Goal: Obtain resource: Download file/media

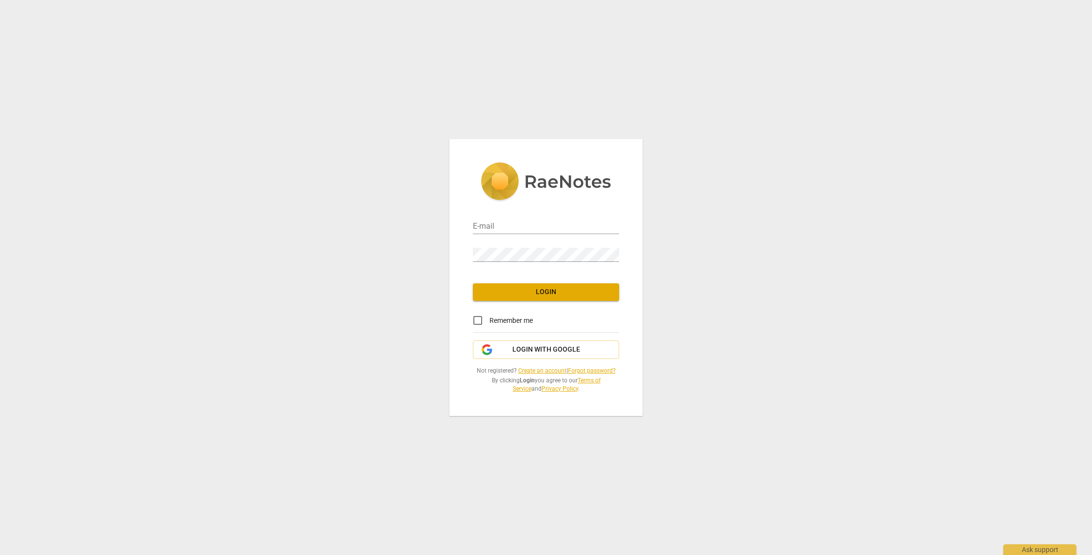
type input "[EMAIL_ADDRESS][DOMAIN_NAME]"
click at [573, 288] on span "Login" at bounding box center [546, 292] width 131 height 10
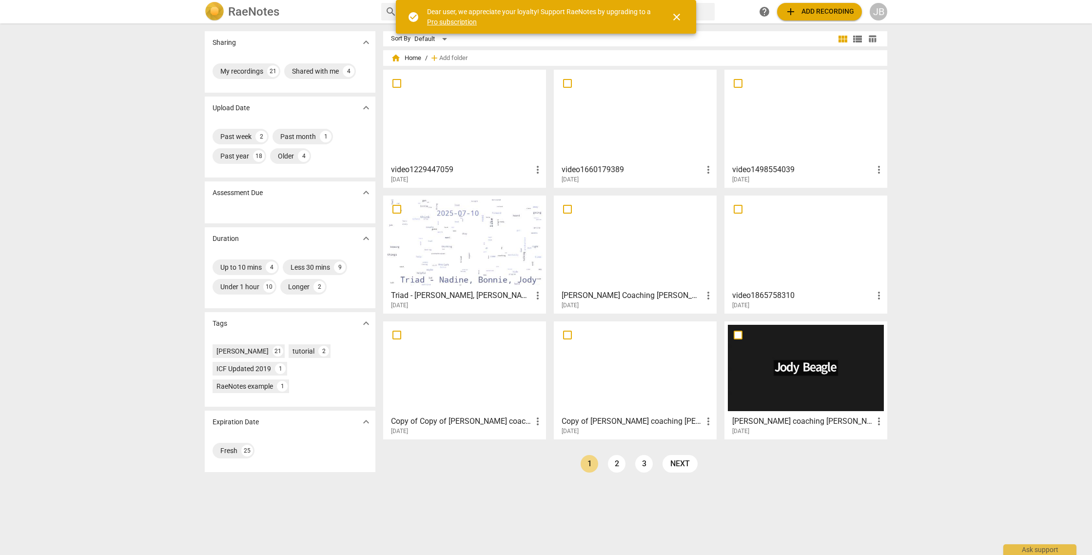
click at [452, 104] on div at bounding box center [464, 116] width 156 height 86
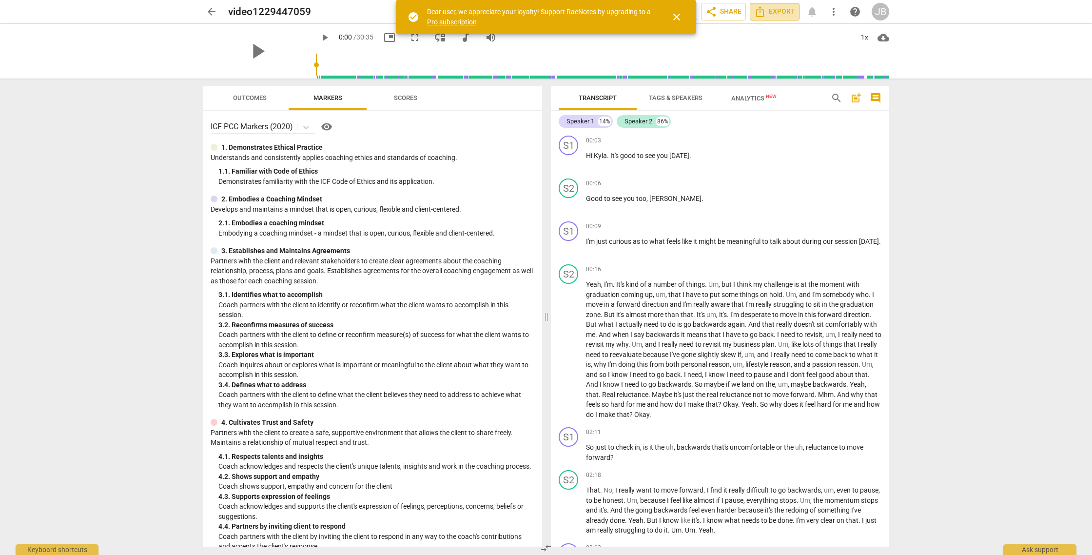
click at [783, 11] on span "Export" at bounding box center [774, 12] width 41 height 12
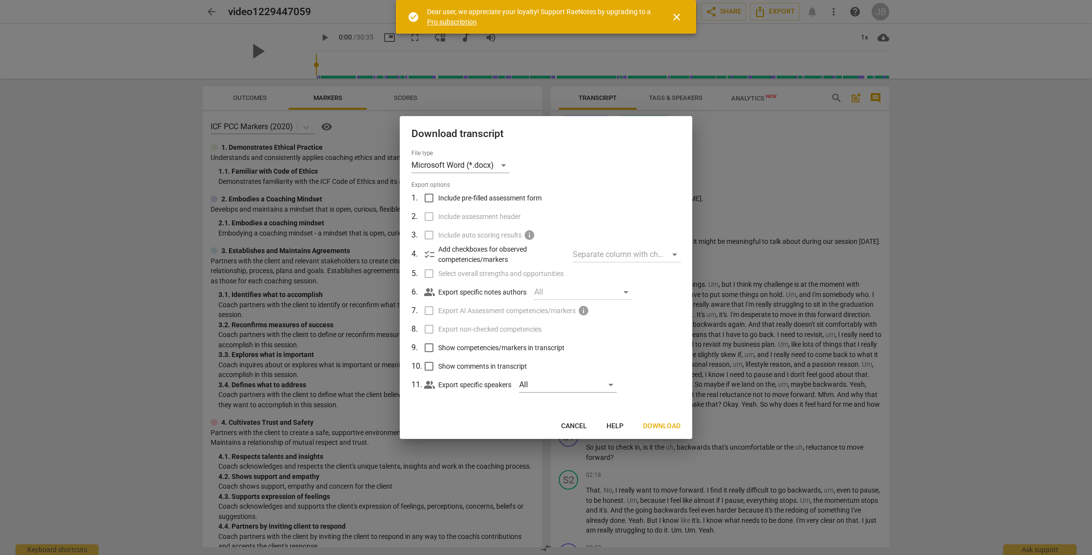
click at [662, 426] on span "Download" at bounding box center [662, 426] width 38 height 10
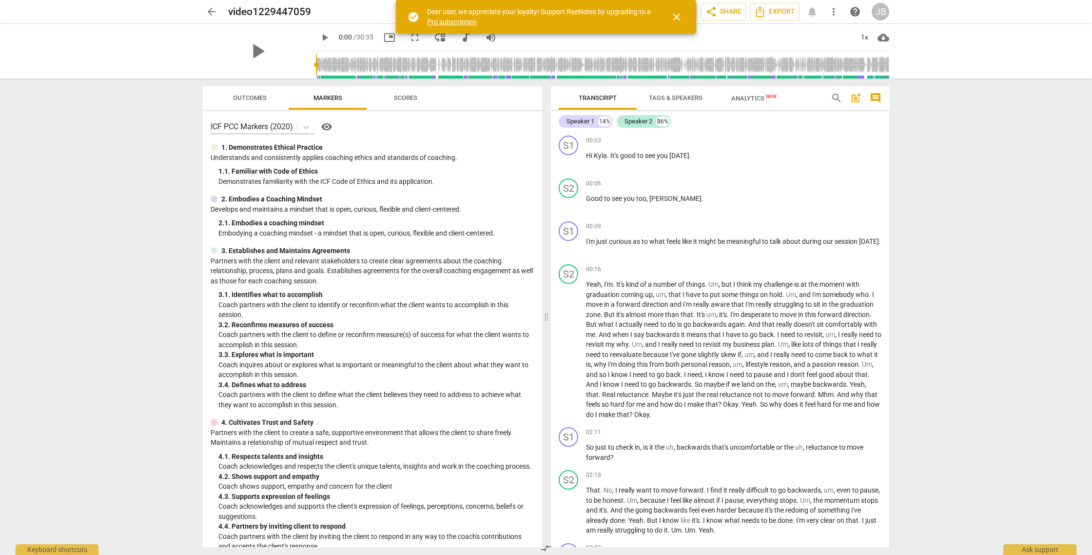
click at [679, 14] on span "close" at bounding box center [677, 17] width 12 height 12
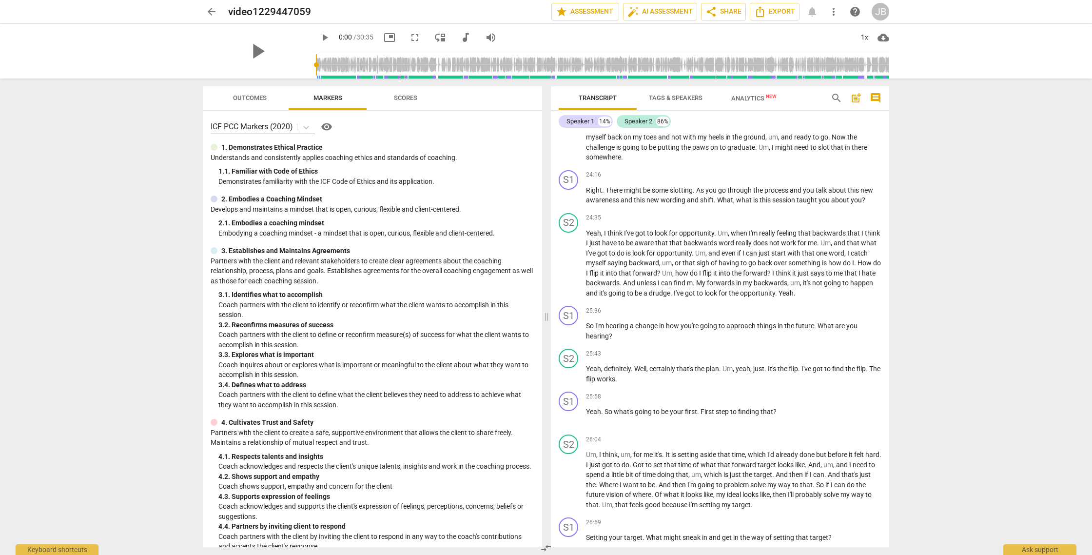
scroll to position [3745, 0]
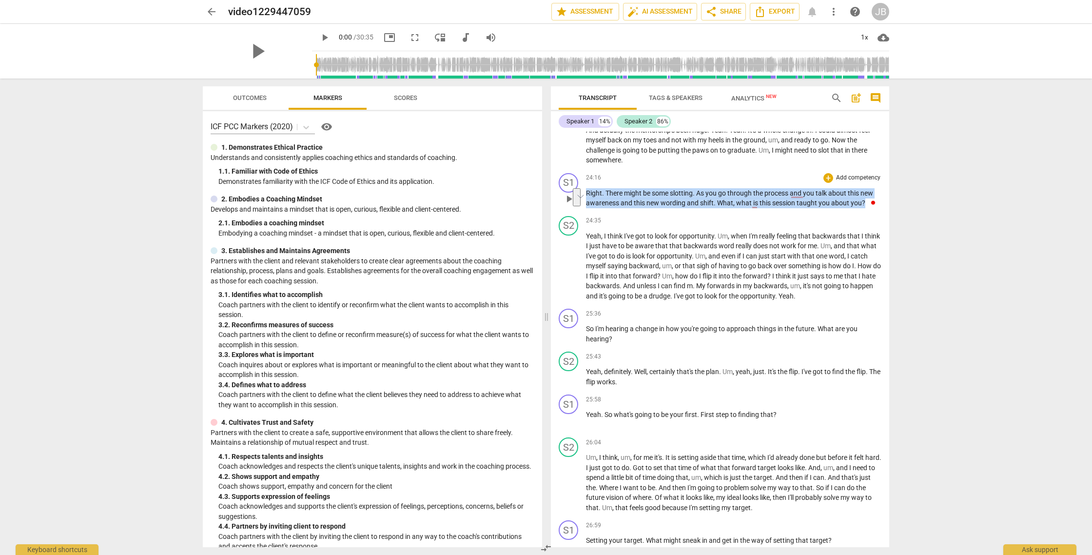
drag, startPoint x: 586, startPoint y: 211, endPoint x: 867, endPoint y: 227, distance: 282.1
click at [867, 208] on p "Right . There might be some slotting . As you go through the process and you ta…" at bounding box center [733, 198] width 295 height 20
click at [868, 208] on p "Right . There might be some slotting . As you go through the process and you ta…" at bounding box center [733, 198] width 295 height 20
drag, startPoint x: 868, startPoint y: 225, endPoint x: 719, endPoint y: 224, distance: 148.6
click at [719, 208] on p "Right . There might be some slotting . As you go through the process and you ta…" at bounding box center [733, 198] width 295 height 20
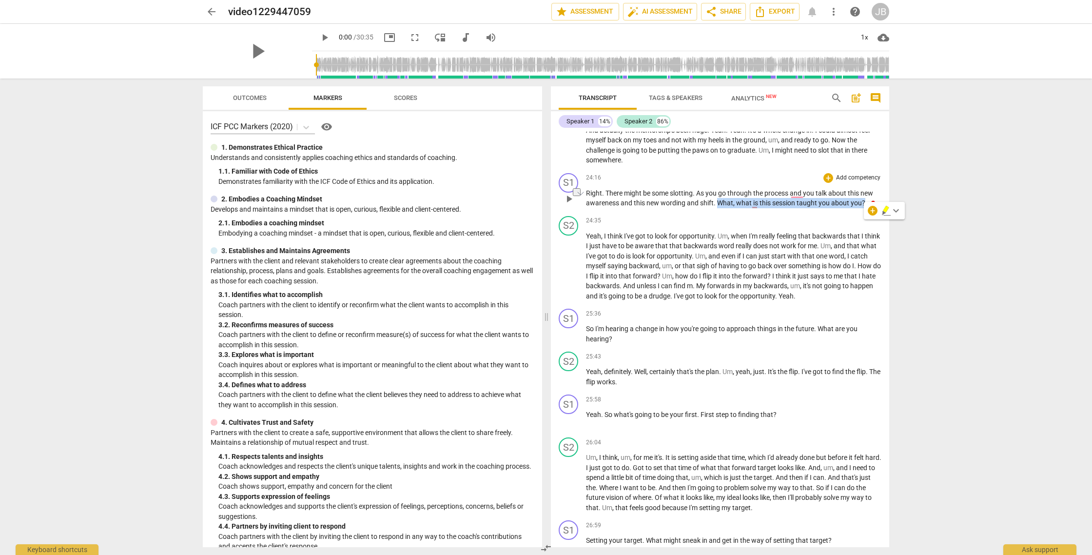
click at [751, 207] on span "what" at bounding box center [744, 203] width 17 height 8
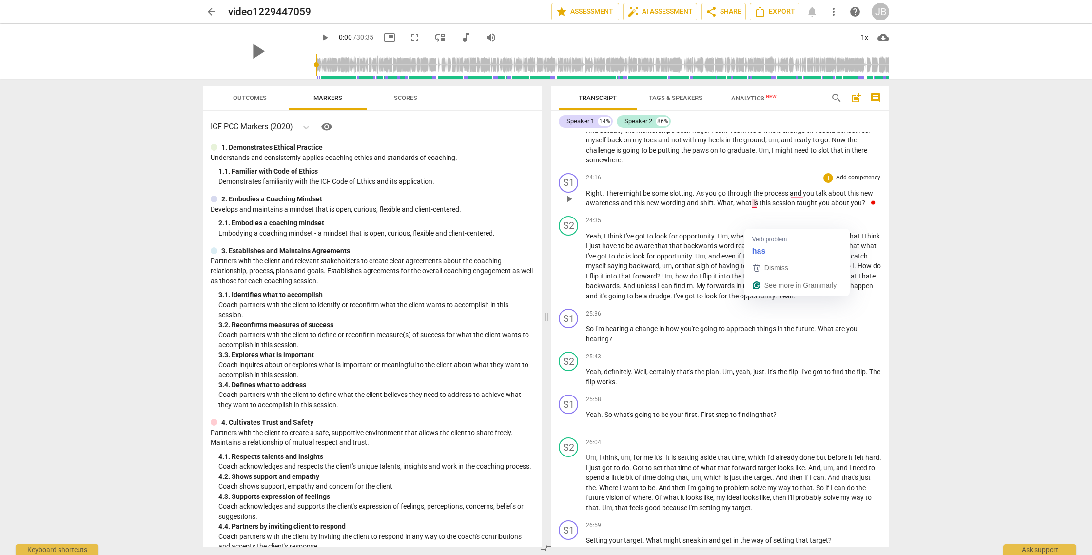
click at [757, 207] on span "is" at bounding box center [756, 203] width 6 height 8
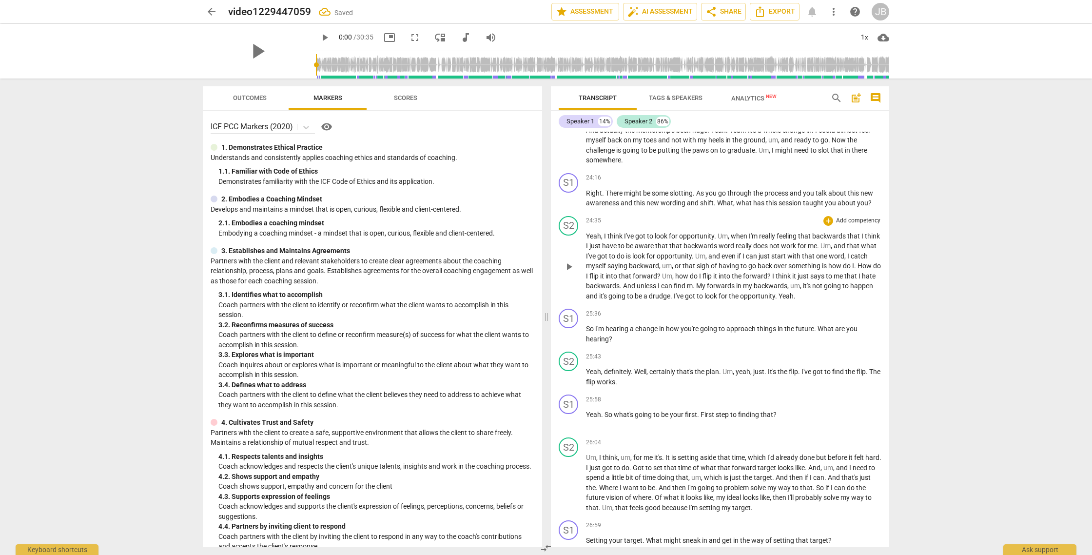
click at [759, 226] on div "24:35 + Add competency keyboard_arrow_right" at bounding box center [733, 221] width 295 height 10
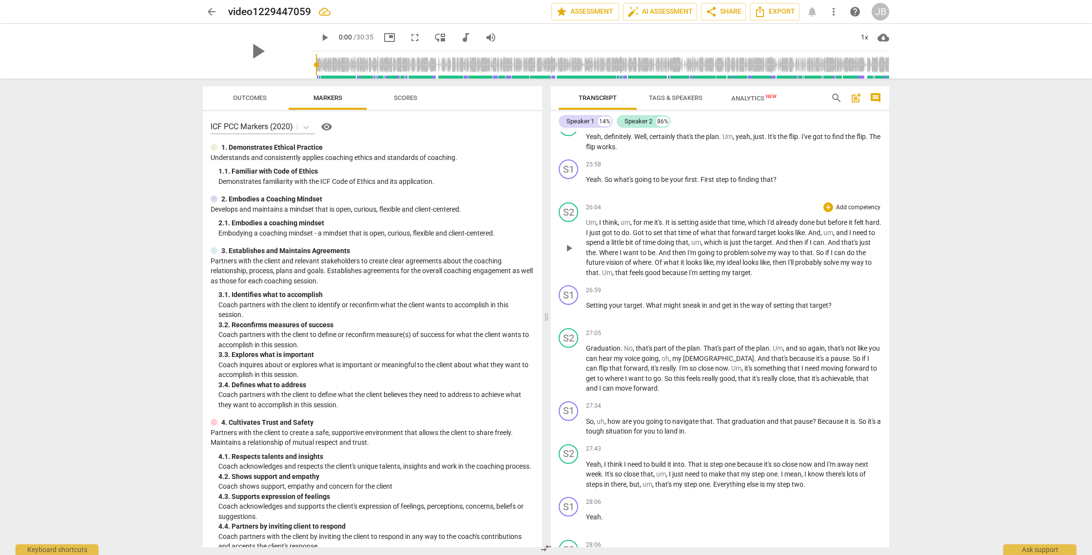
scroll to position [3983, 0]
drag, startPoint x: 765, startPoint y: 323, endPoint x: 841, endPoint y: 324, distance: 76.5
click at [841, 307] on p "Setting your target . What might sneak in and get in the way of setting that ta…" at bounding box center [733, 302] width 295 height 10
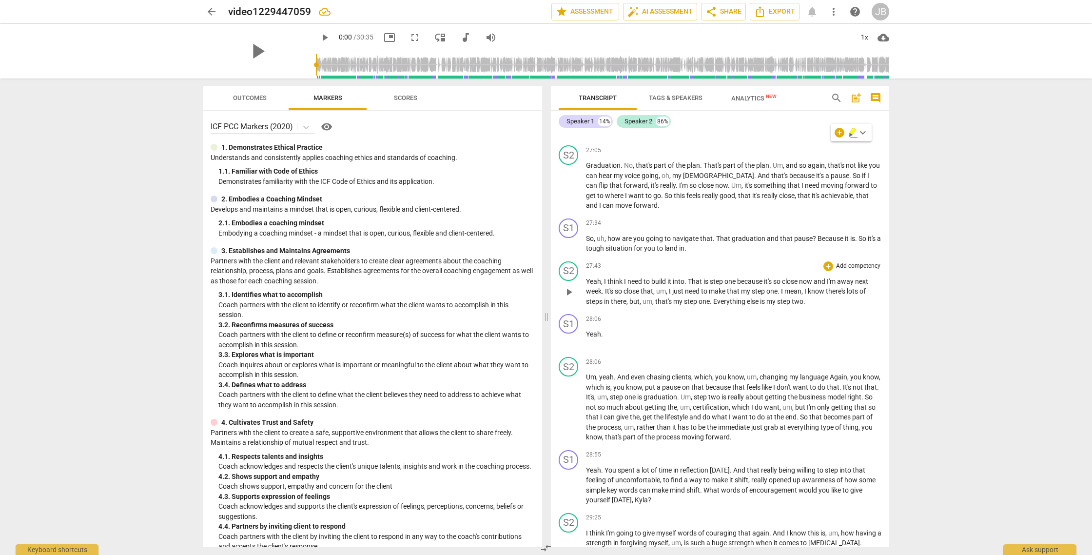
scroll to position [4164, 0]
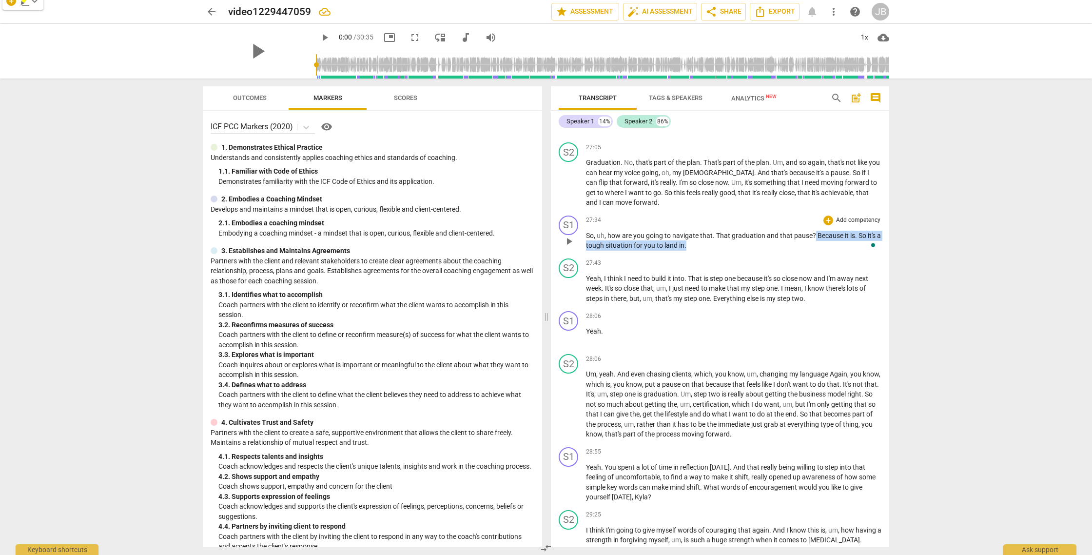
drag, startPoint x: 812, startPoint y: 257, endPoint x: 810, endPoint y: 269, distance: 12.3
click at [810, 250] on p "So , uh , how are you going to navigate that . That graduation and that pause ?…" at bounding box center [733, 241] width 295 height 20
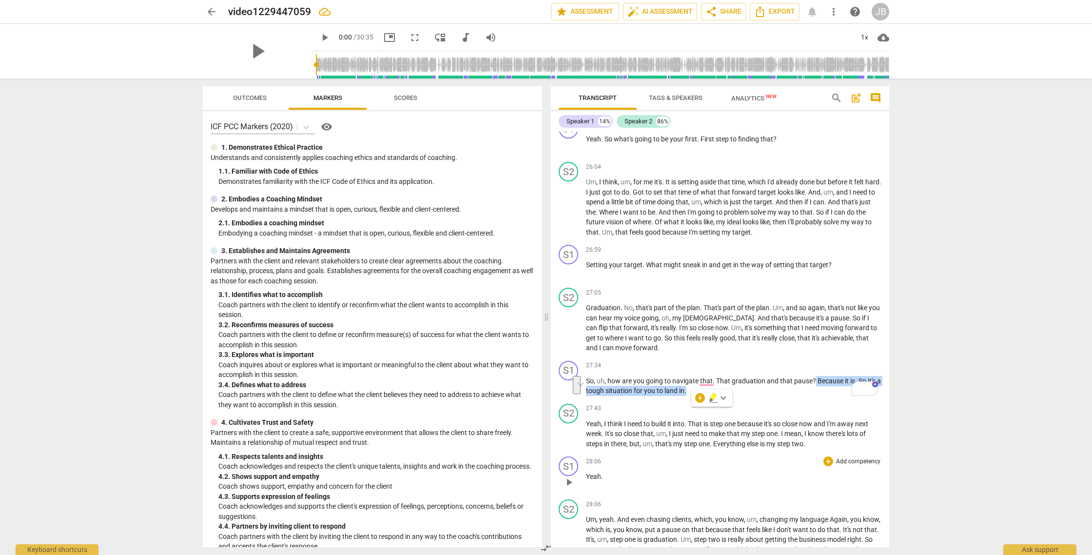
scroll to position [4017, 0]
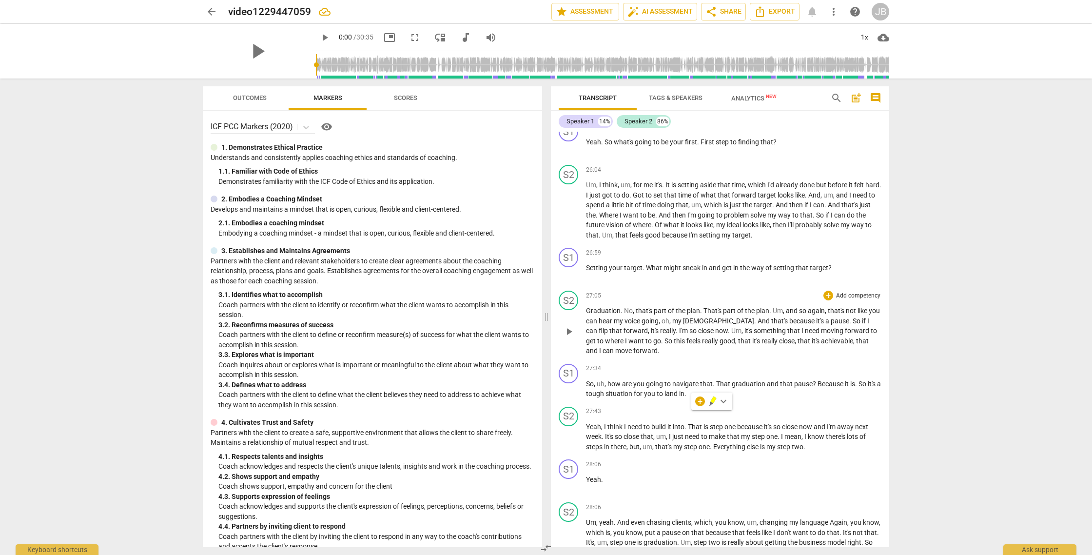
click at [817, 360] on div "S2 play_arrow pause 27:05 + Add competency keyboard_arrow_right Graduation . No…" at bounding box center [720, 323] width 338 height 73
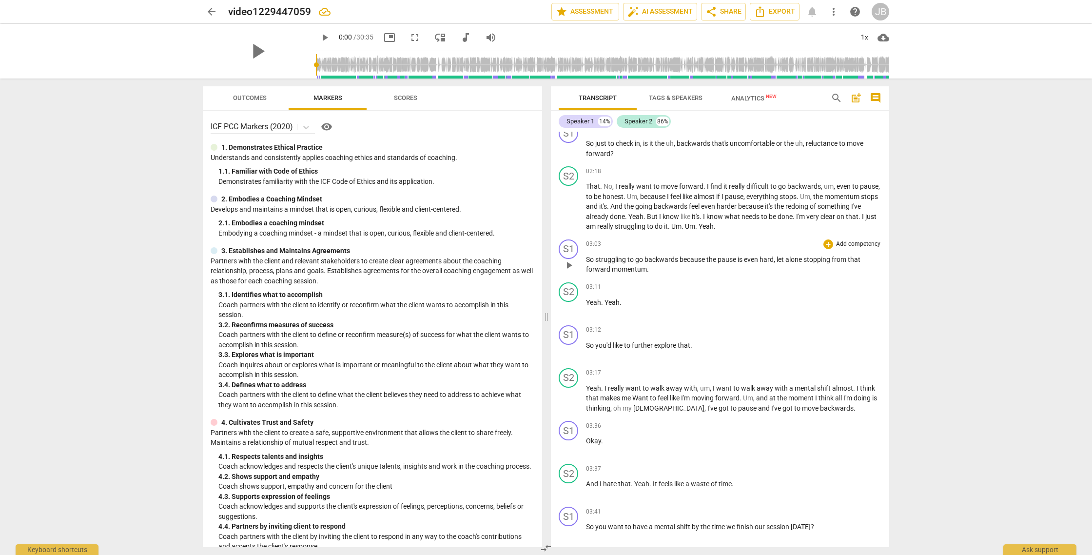
scroll to position [306, 0]
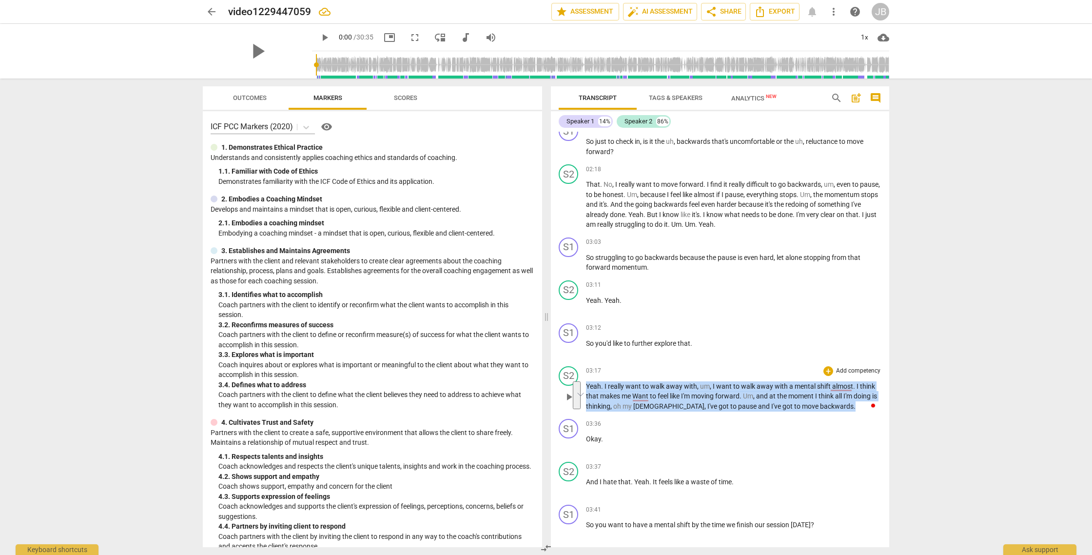
drag, startPoint x: 586, startPoint y: 384, endPoint x: 820, endPoint y: 410, distance: 235.4
click at [820, 410] on p "Yeah . I really want to walk away with , um , I want to walk away with a mental…" at bounding box center [733, 396] width 295 height 30
click at [828, 337] on li "Copy" at bounding box center [830, 337] width 57 height 18
copy p "Yeah . I really want to walk away with , um , I want to walk away with a mental…"
